Goal: Communication & Community: Participate in discussion

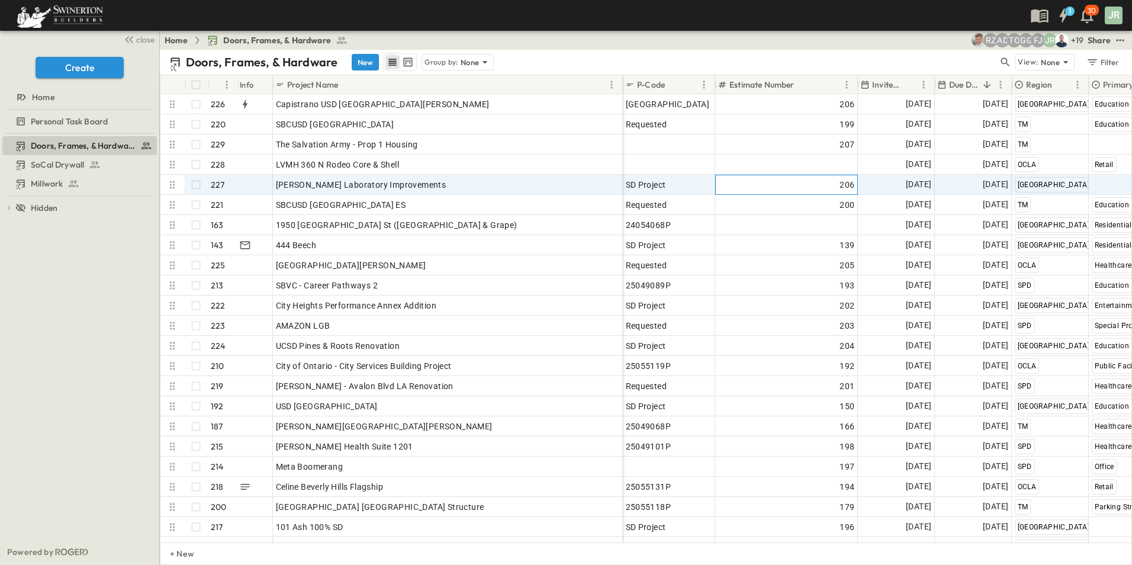
click at [805, 186] on div "206" at bounding box center [786, 184] width 137 height 17
type input "*"
type input "***"
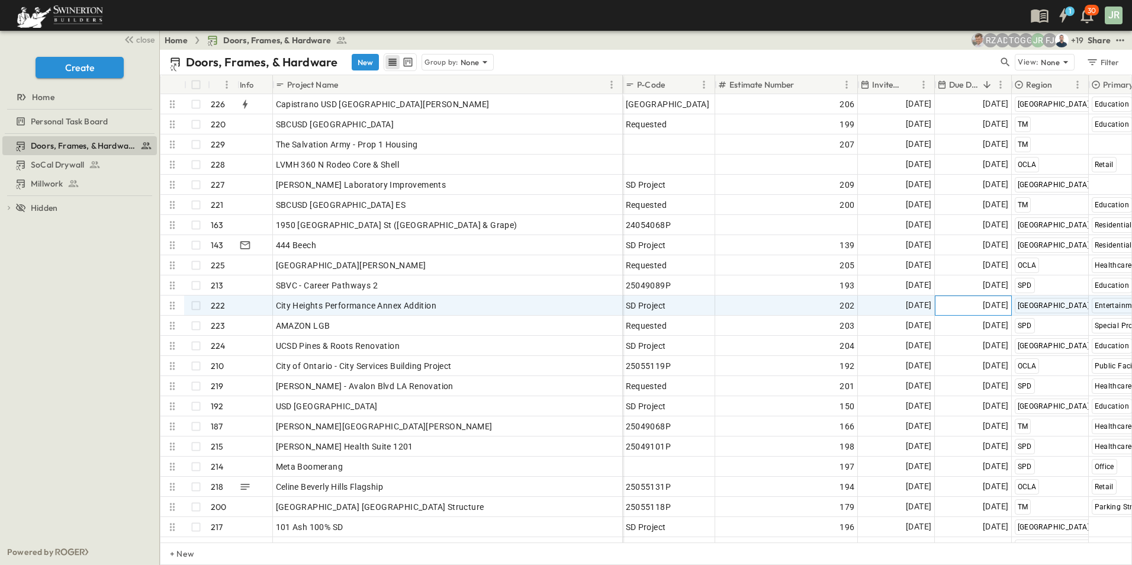
click at [983, 304] on span "[DATE]" at bounding box center [994, 305] width 25 height 14
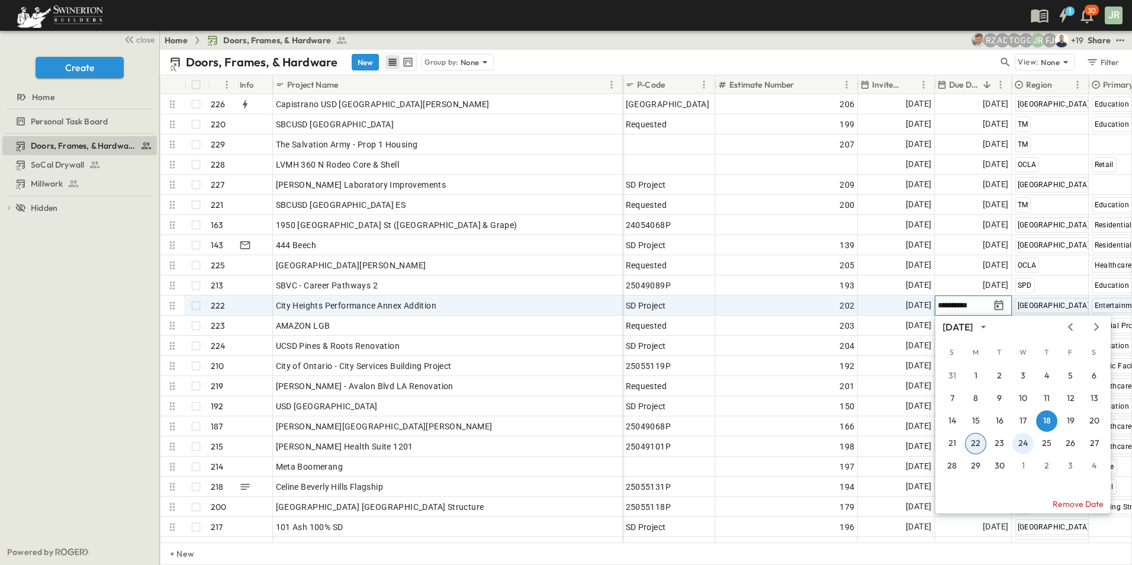
click at [1022, 445] on button "24" at bounding box center [1022, 443] width 21 height 21
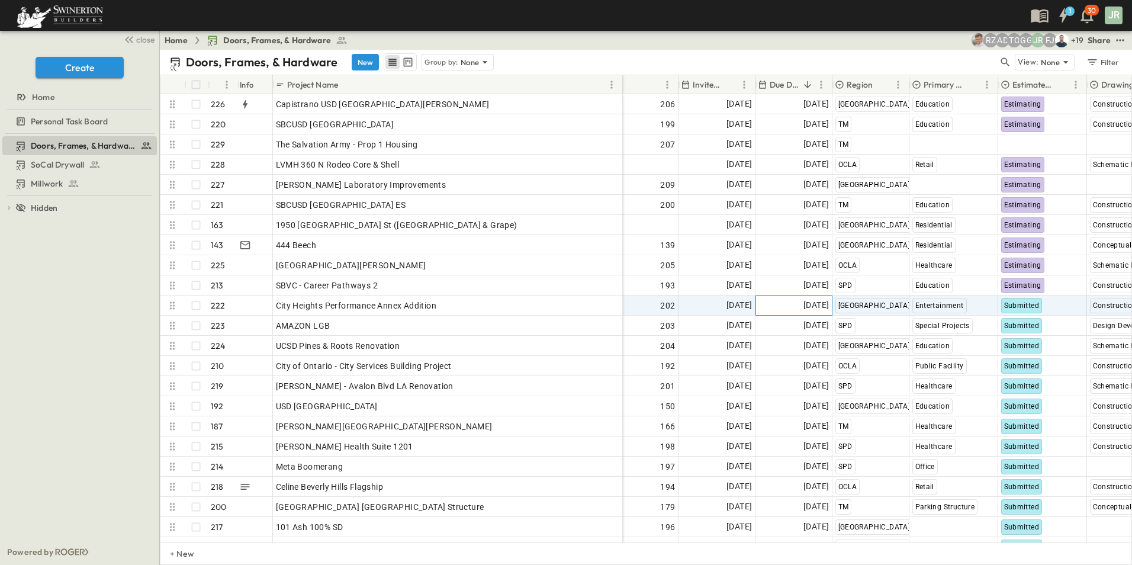
scroll to position [0, 260]
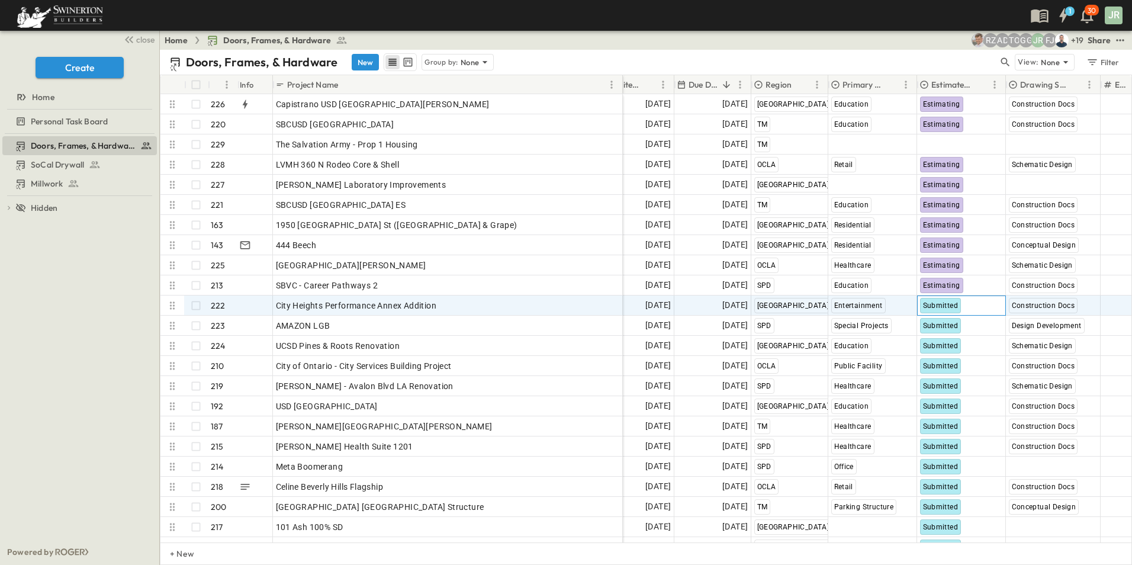
click at [942, 300] on div "Submitted" at bounding box center [940, 305] width 41 height 15
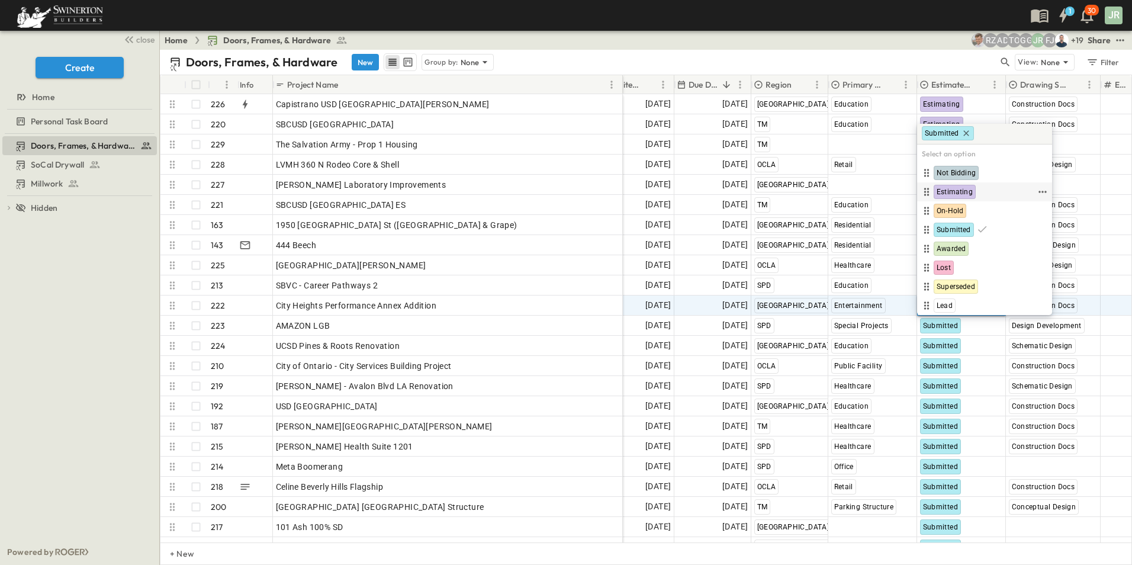
click at [961, 188] on span "Estimating" at bounding box center [954, 191] width 36 height 9
